Goal: Obtain resource: Download file/media

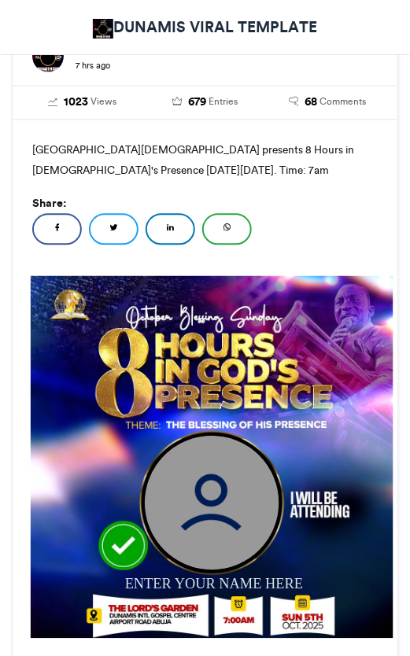
scroll to position [350, 0]
click at [215, 496] on img at bounding box center [212, 503] width 134 height 134
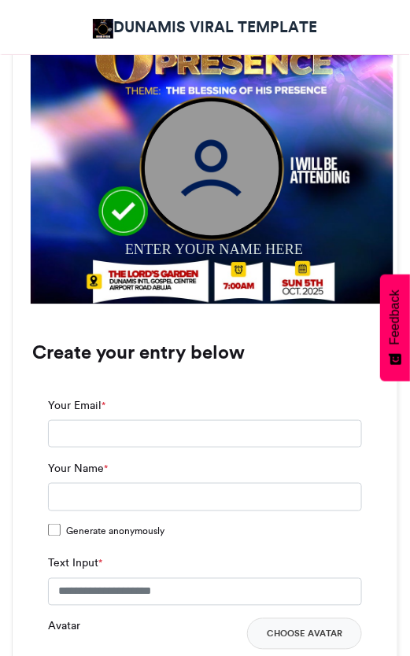
scroll to position [686, 0]
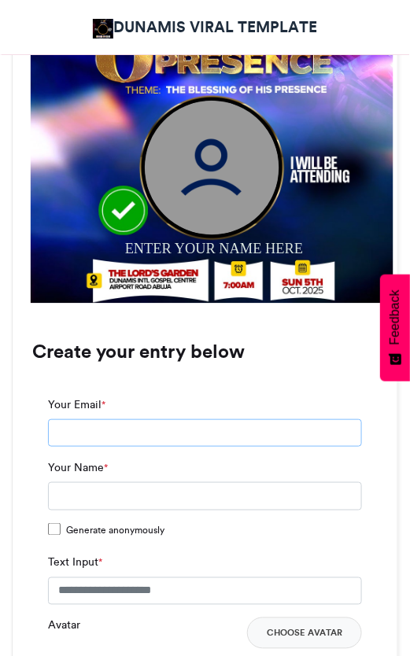
click at [92, 436] on input "Your Email *" at bounding box center [205, 433] width 314 height 28
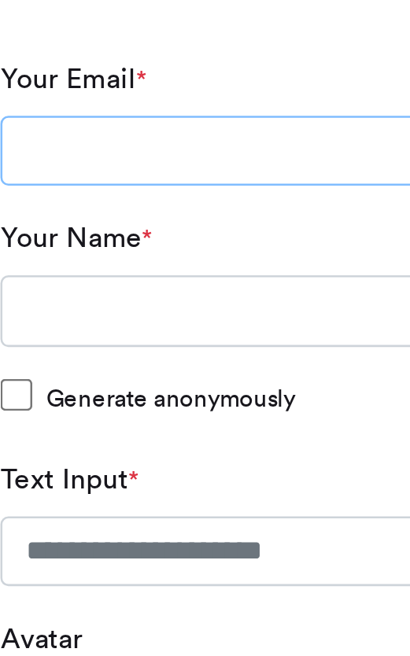
type input "**********"
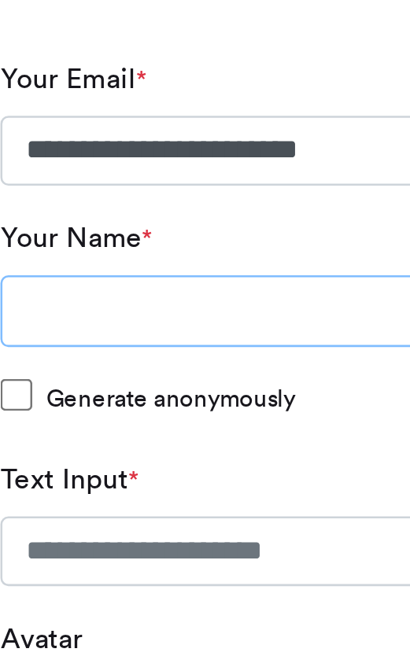
click at [77, 497] on input "Your Name *" at bounding box center [205, 496] width 314 height 28
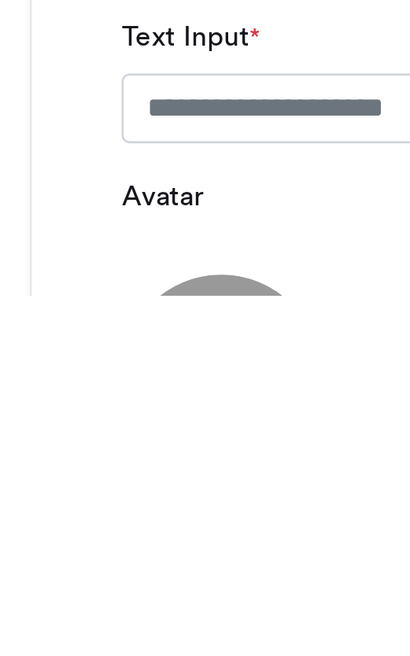
scroll to position [696, 0]
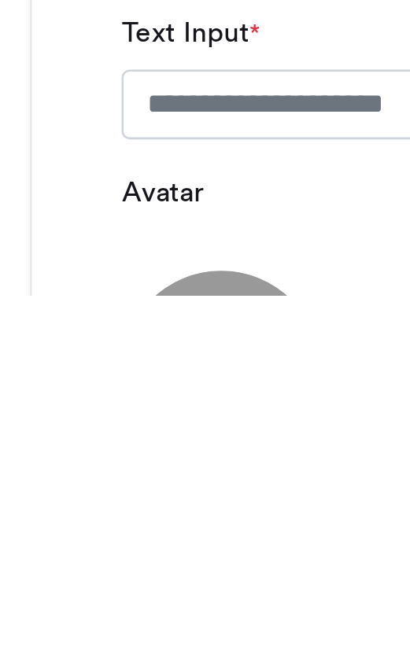
type input "**********"
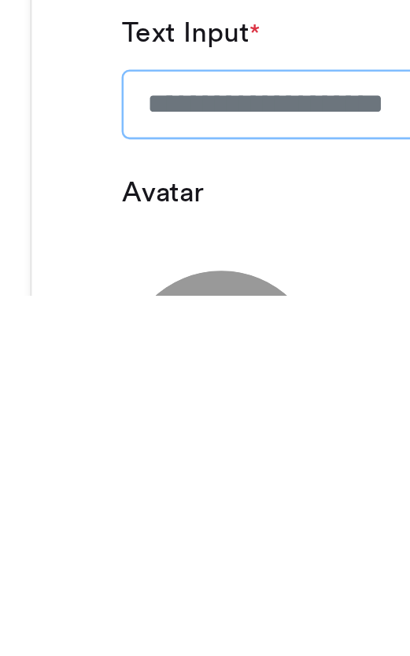
click at [123, 580] on input "Text Input *" at bounding box center [205, 581] width 314 height 28
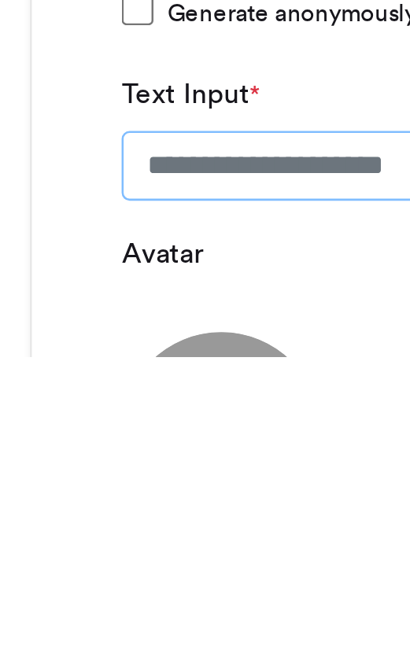
scroll to position [695, 0]
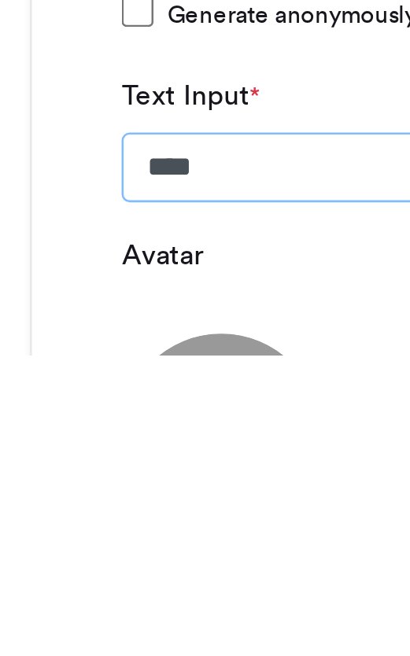
type input "*****"
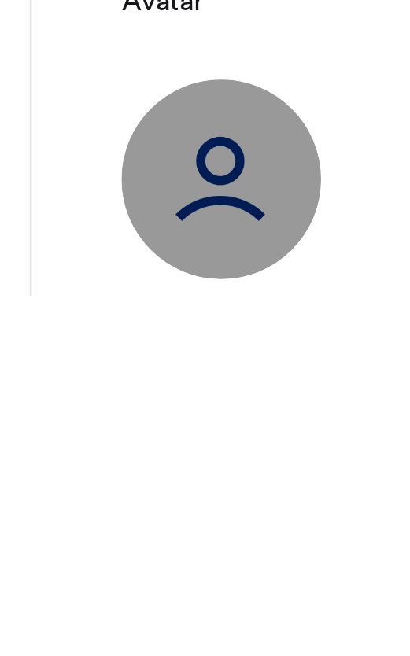
type input "**********"
click at [94, 614] on img at bounding box center [87, 610] width 79 height 79
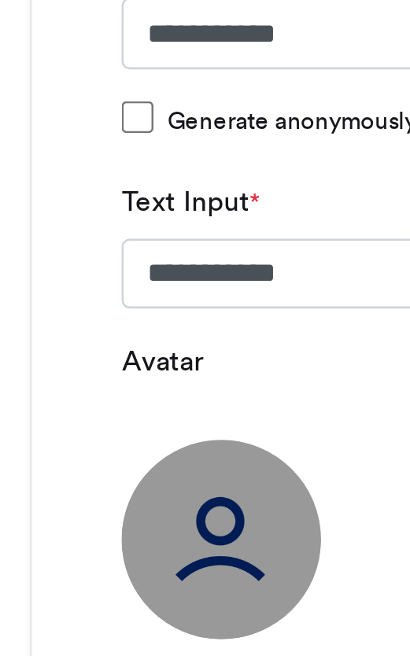
click at [91, 621] on img at bounding box center [87, 610] width 79 height 79
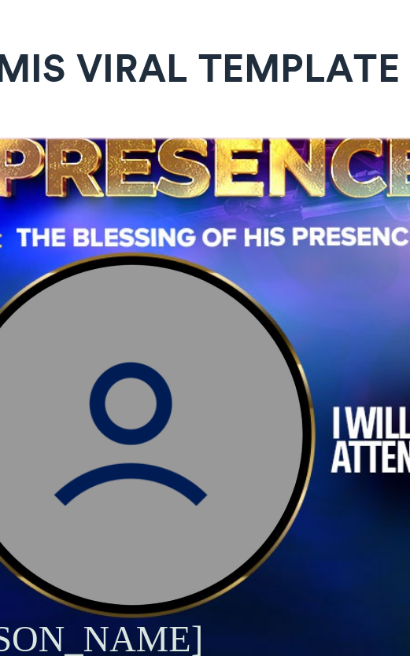
scroll to position [679, 0]
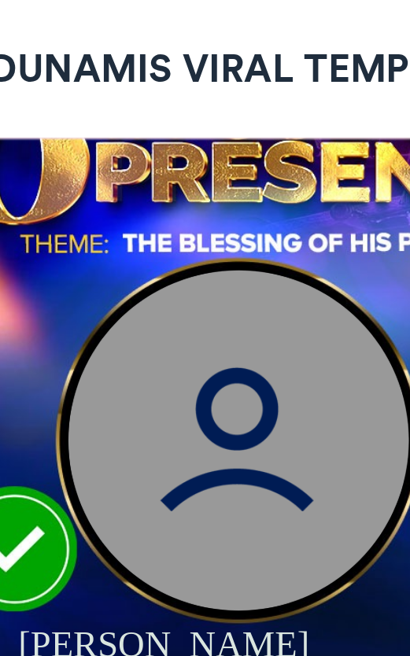
click at [207, 186] on img at bounding box center [212, 173] width 134 height 134
click at [207, 167] on img at bounding box center [212, 173] width 134 height 134
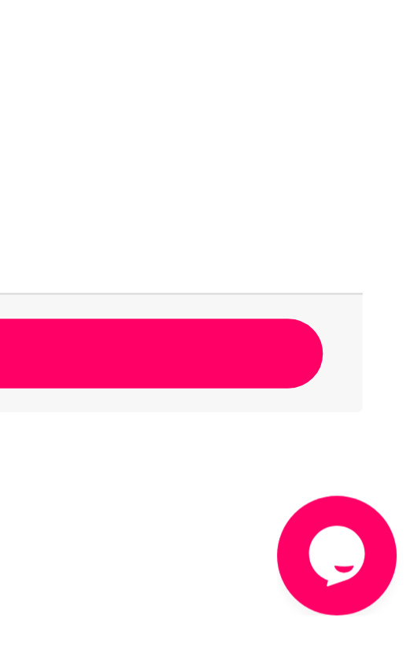
scroll to position [970, 0]
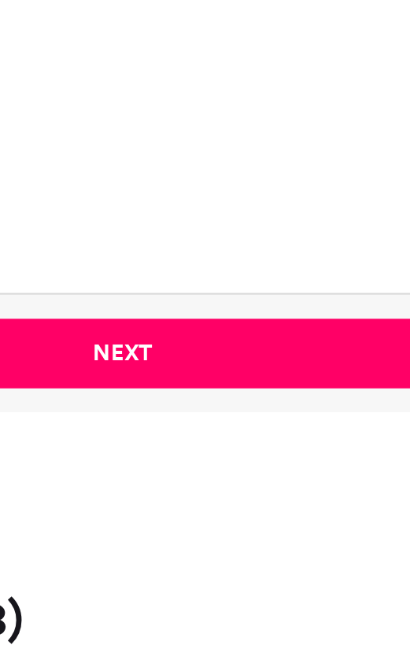
click at [197, 532] on button "Next" at bounding box center [205, 537] width 314 height 28
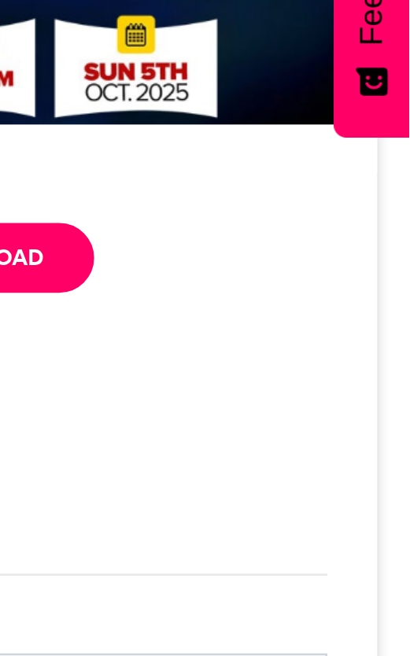
scroll to position [612, 0]
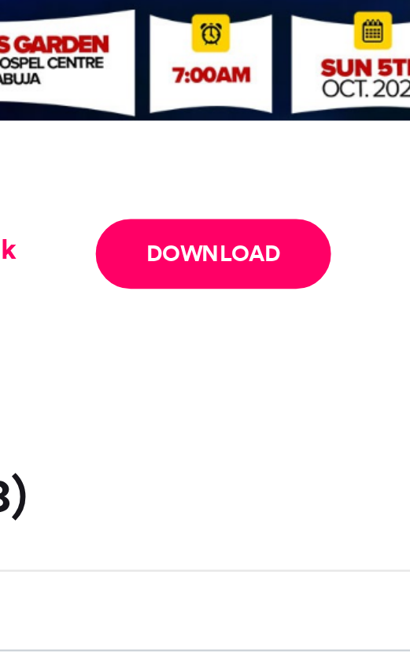
click at [234, 432] on link "Download" at bounding box center [239, 429] width 92 height 28
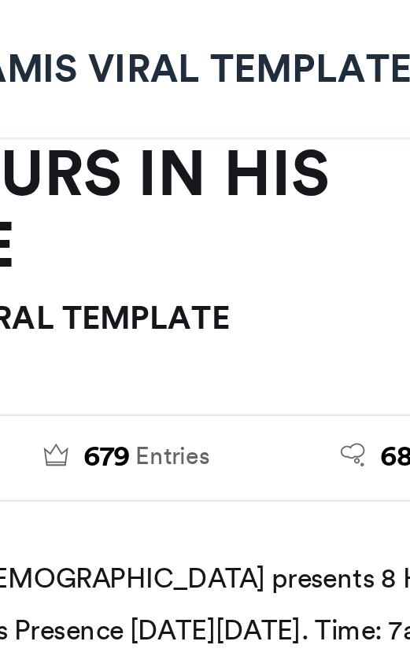
scroll to position [270, 0]
